Goal: Task Accomplishment & Management: Manage account settings

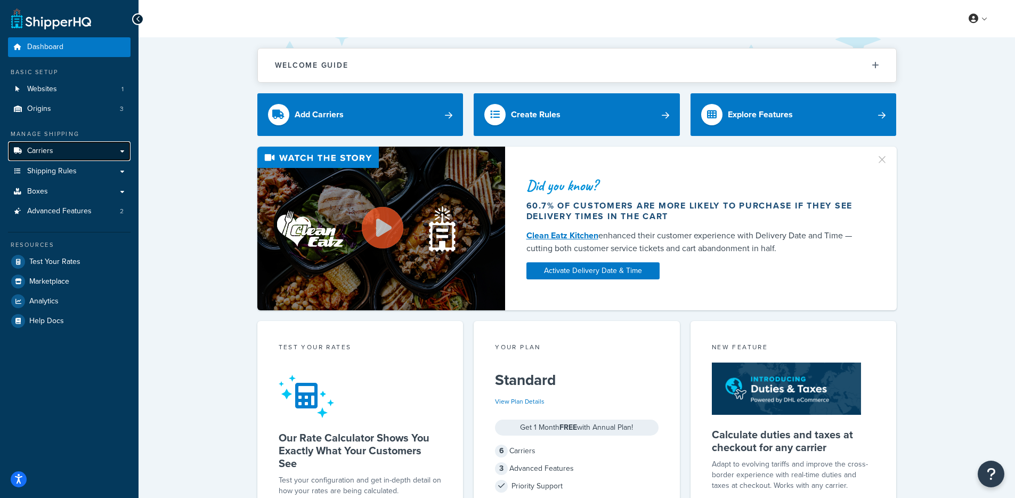
click at [64, 149] on link "Carriers" at bounding box center [69, 151] width 123 height 20
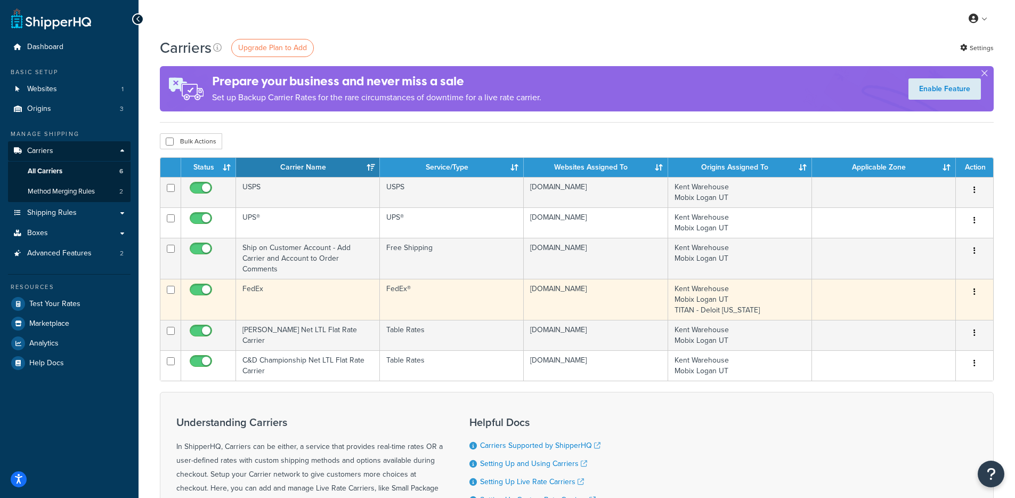
click at [313, 298] on td "FedEx" at bounding box center [308, 299] width 144 height 41
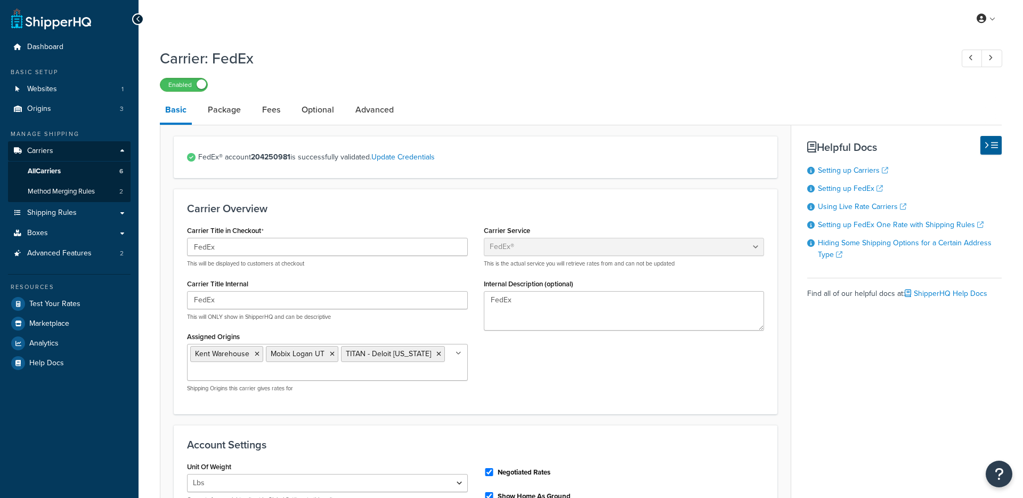
select select "fedEx"
select select "REGULAR_PICKUP"
select select "YOUR_PACKAGING"
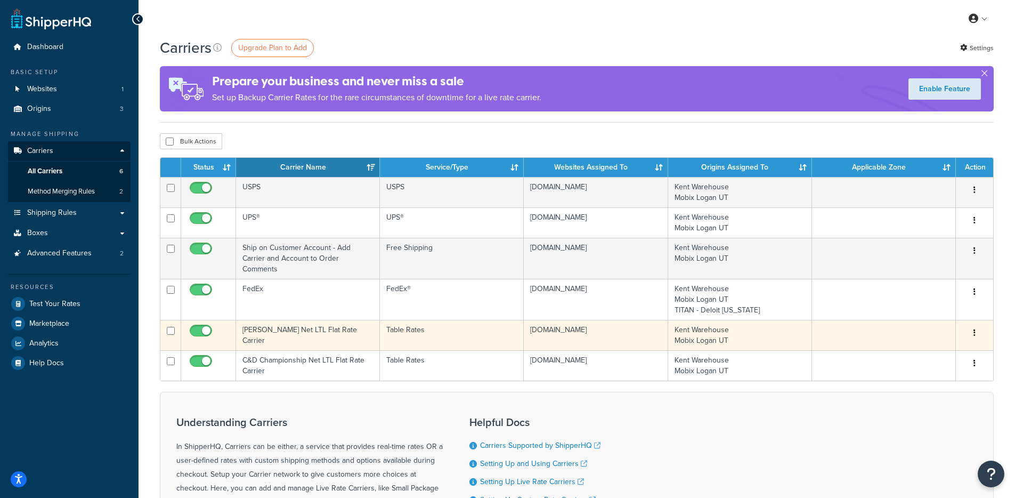
click at [310, 337] on td "Douglas Net LTL Flat Rate Carrier" at bounding box center [308, 335] width 144 height 30
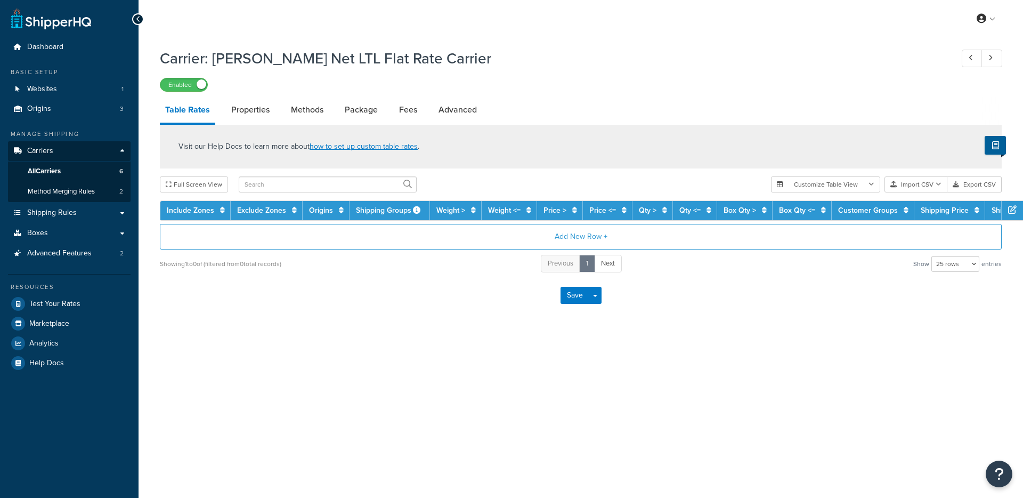
select select "25"
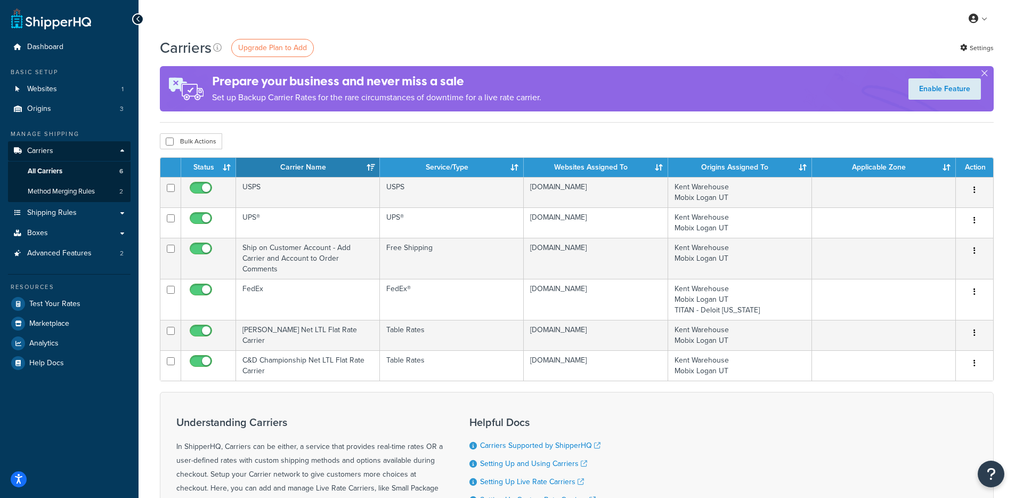
click at [99, 76] on div "Basic Setup" at bounding box center [69, 72] width 123 height 9
click at [93, 87] on link "Websites 1" at bounding box center [69, 89] width 123 height 20
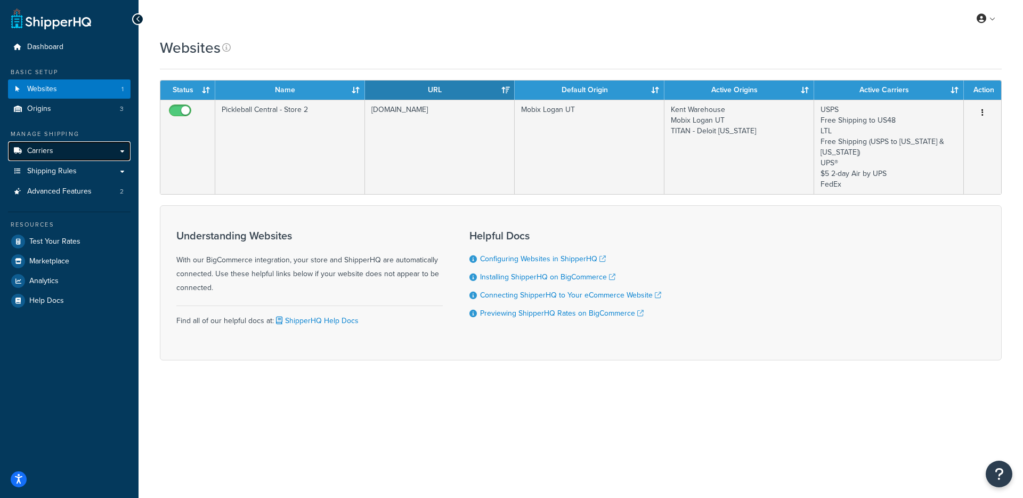
click at [66, 149] on link "Carriers" at bounding box center [69, 151] width 123 height 20
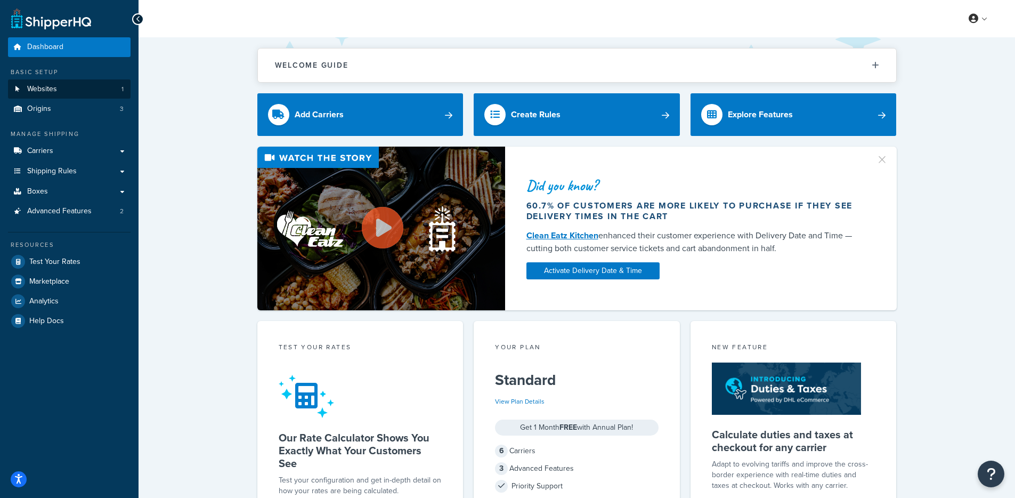
click at [88, 80] on div "Basic Setup Websites 1 Origins 3" at bounding box center [69, 93] width 123 height 51
click at [85, 85] on link "Websites 1" at bounding box center [69, 89] width 123 height 20
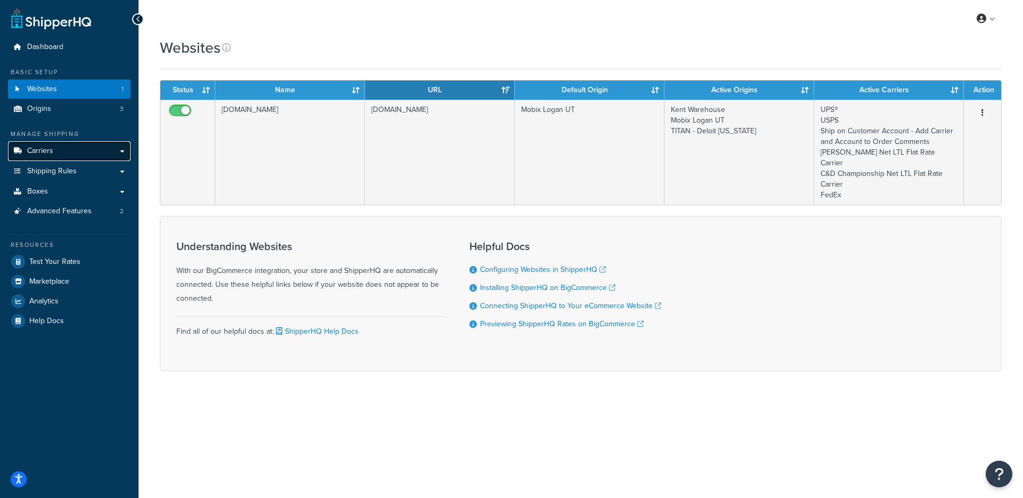
click at [39, 146] on span "Carriers" at bounding box center [40, 150] width 26 height 9
